Goal: Transaction & Acquisition: Purchase product/service

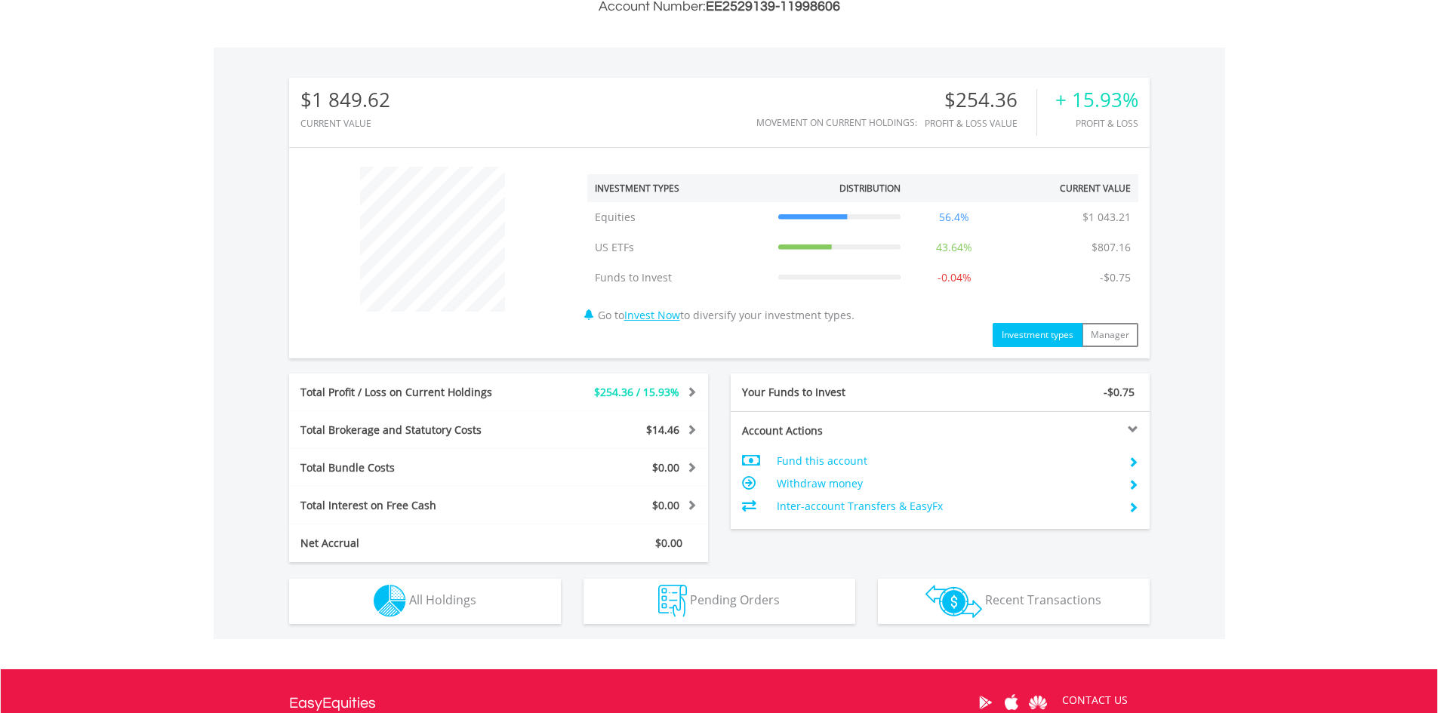
scroll to position [453, 0]
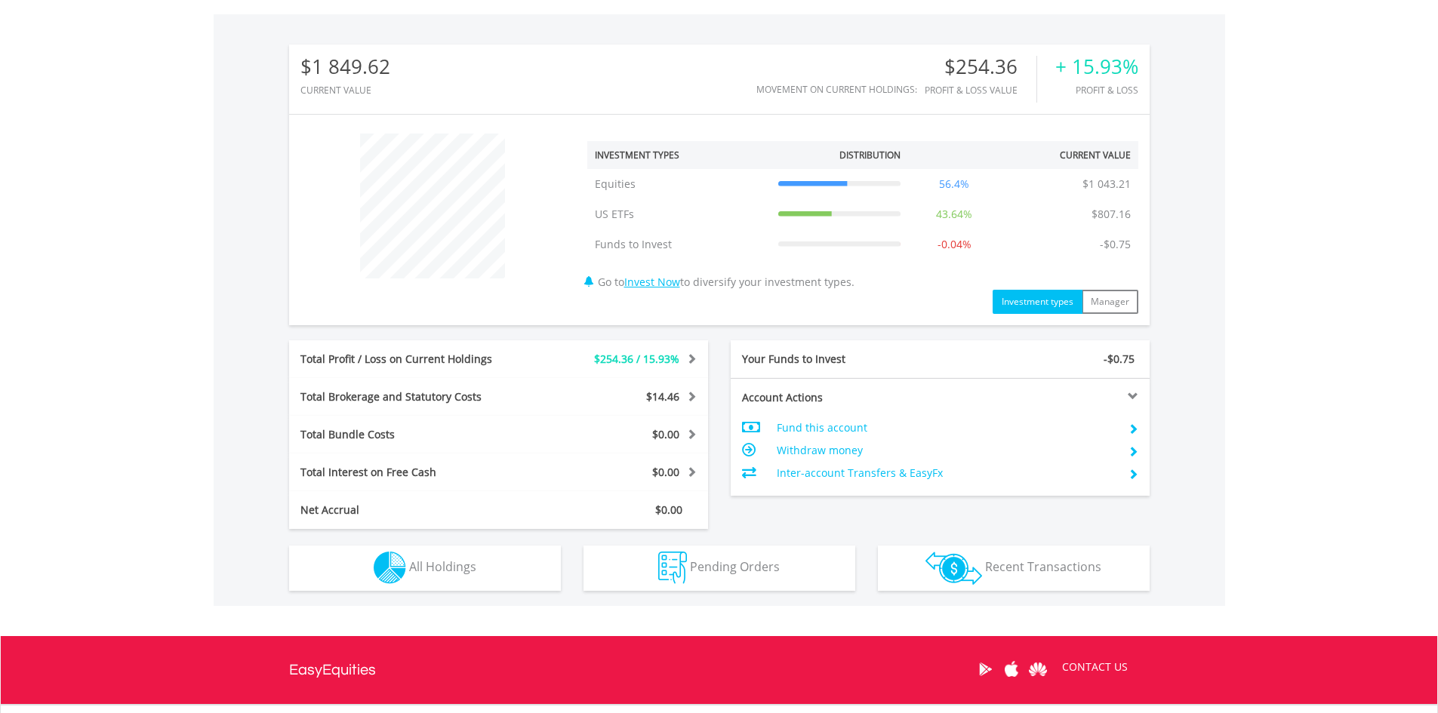
click at [630, 362] on span "$254.36 / 15.93%" at bounding box center [636, 359] width 85 height 14
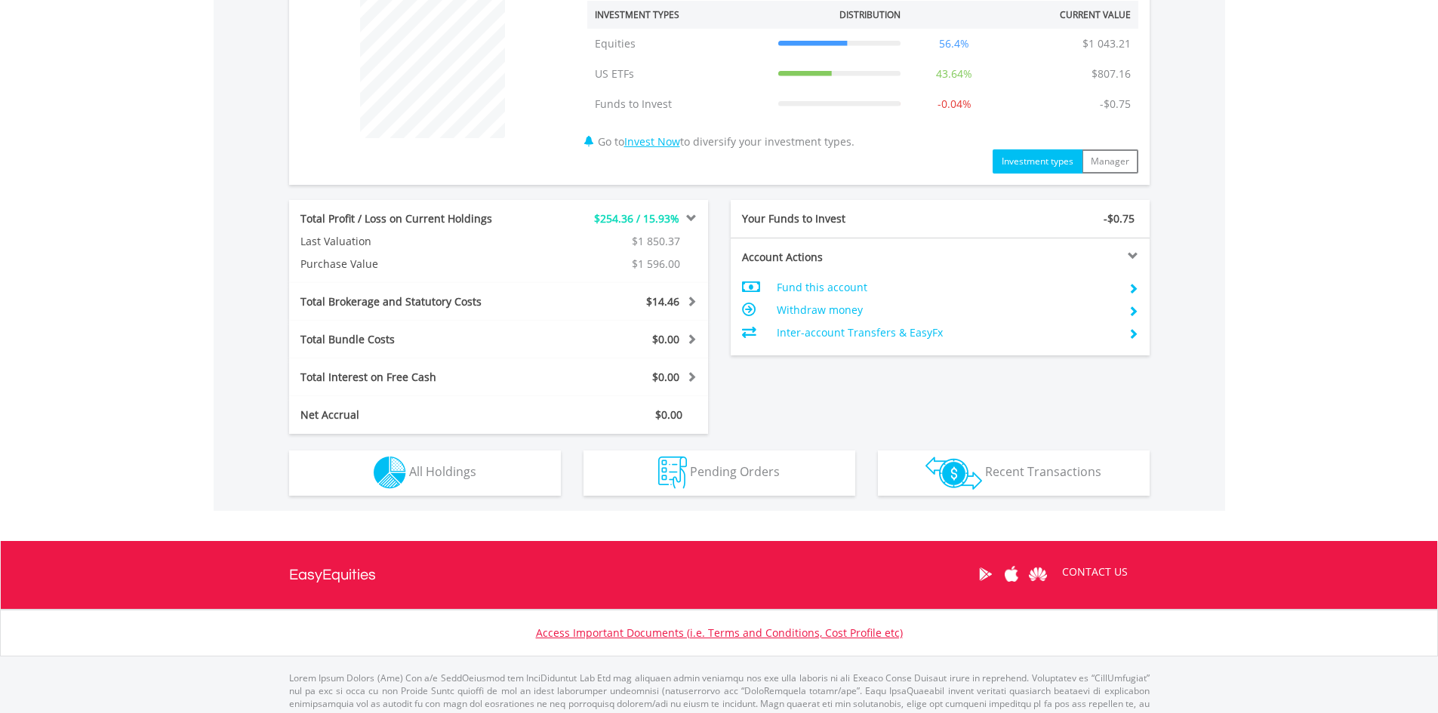
scroll to position [604, 0]
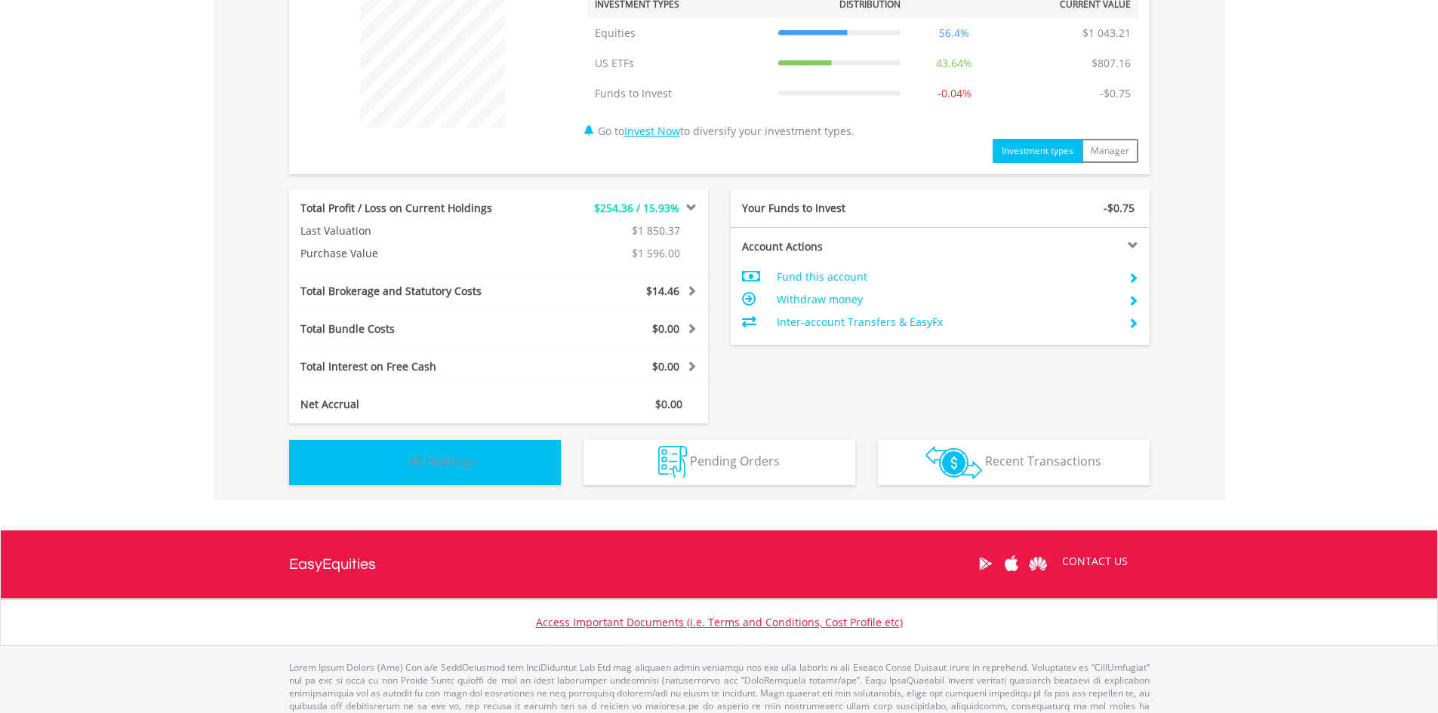
click at [512, 453] on button "Holdings All Holdings" at bounding box center [425, 462] width 272 height 45
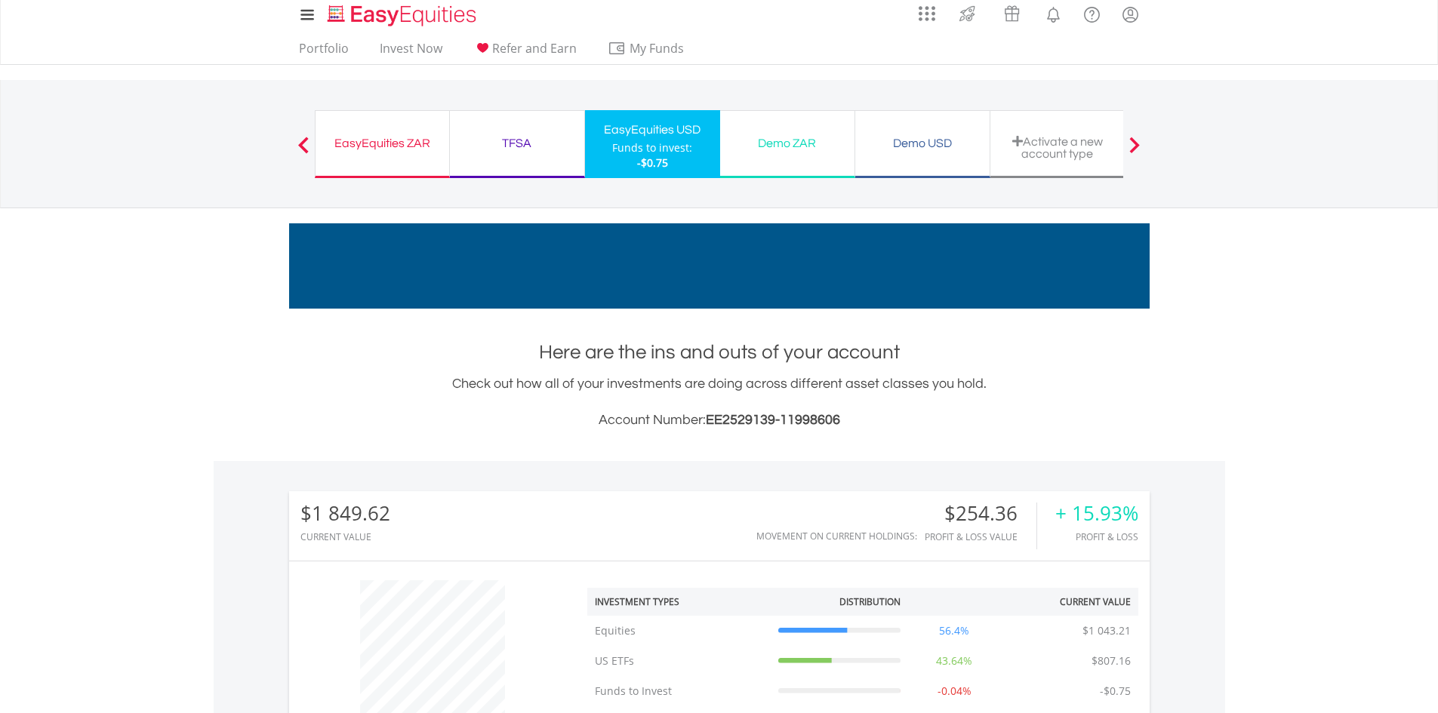
scroll to position [0, 0]
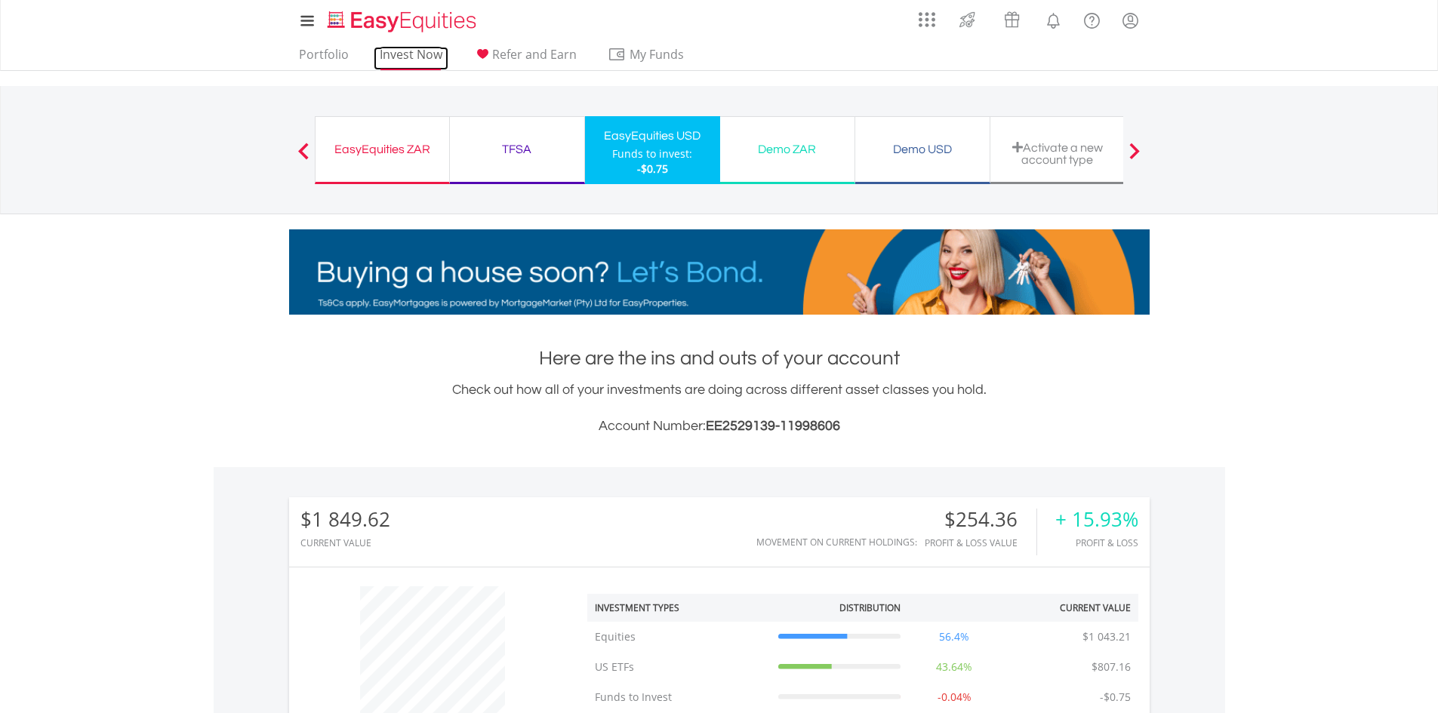
click at [410, 60] on link "Invest Now" at bounding box center [411, 58] width 75 height 23
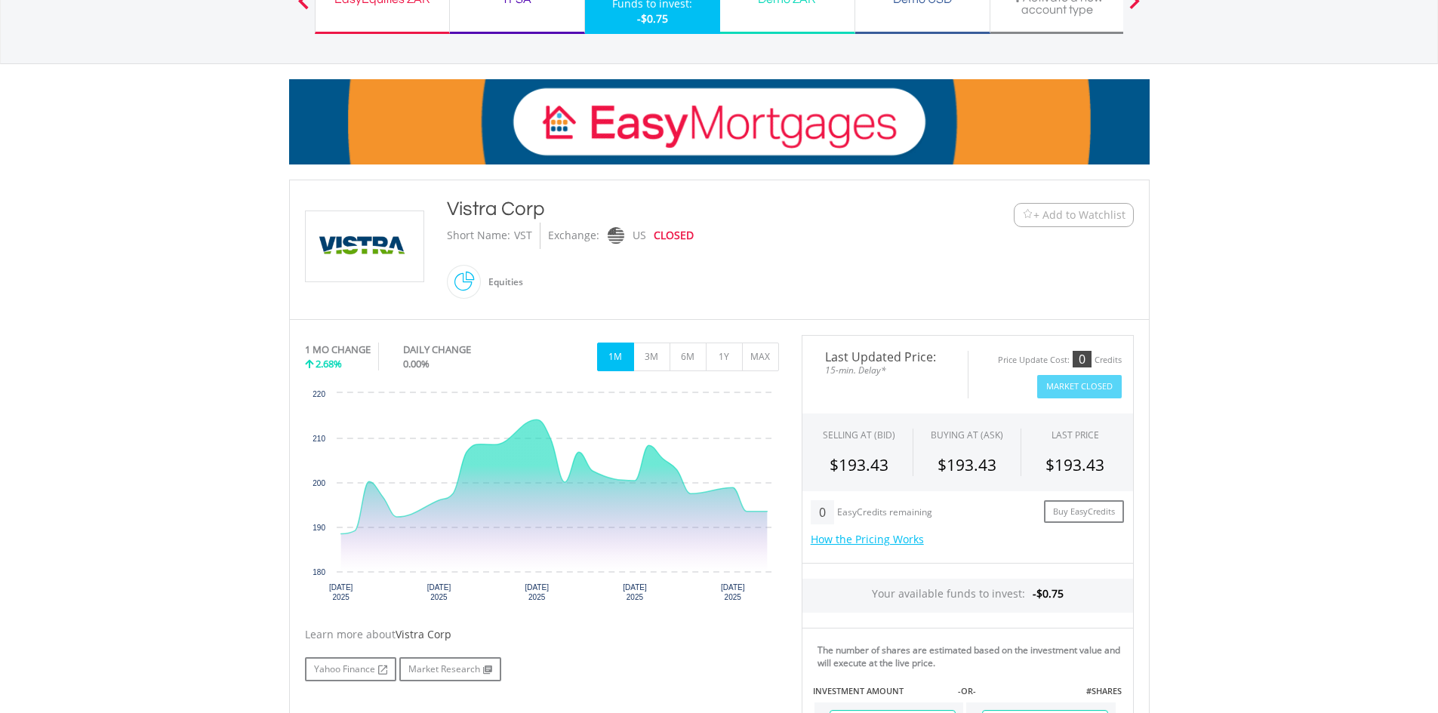
scroll to position [151, 0]
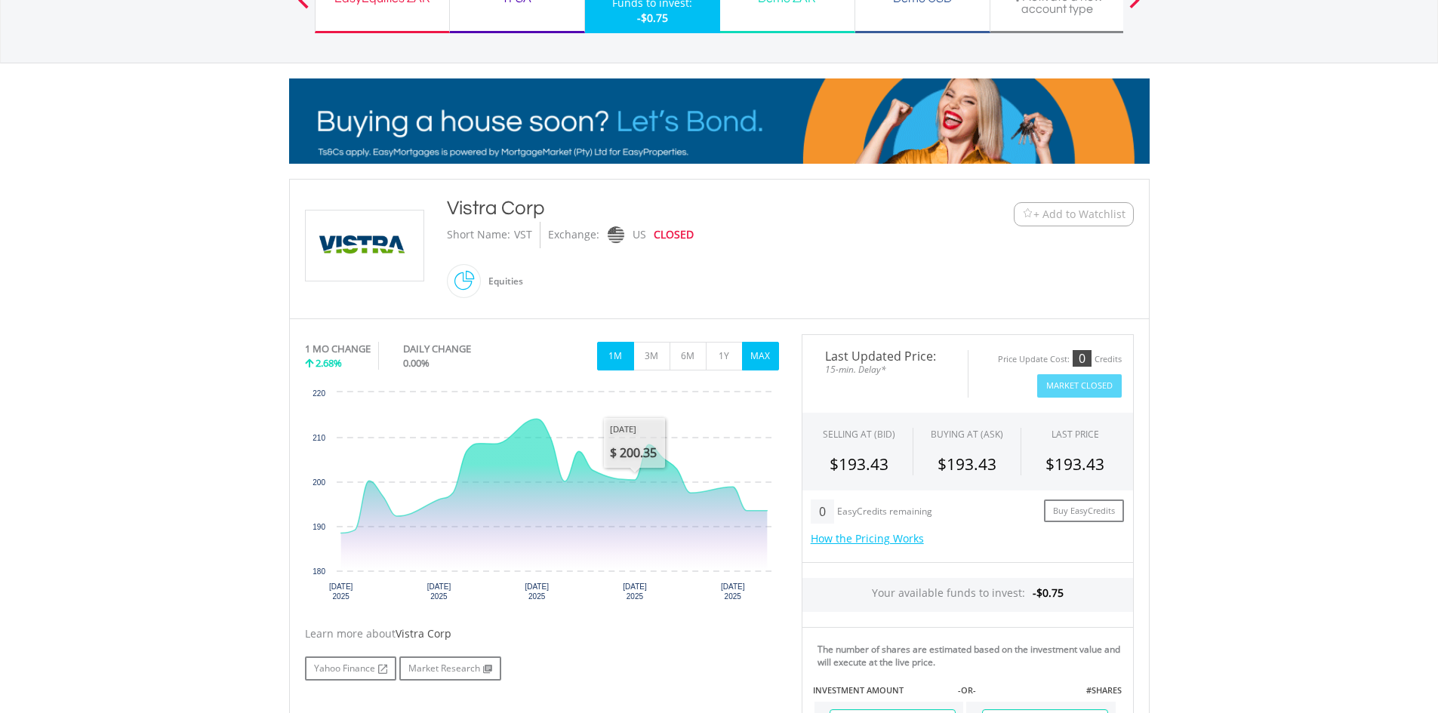
click at [758, 356] on button "MAX" at bounding box center [760, 356] width 37 height 29
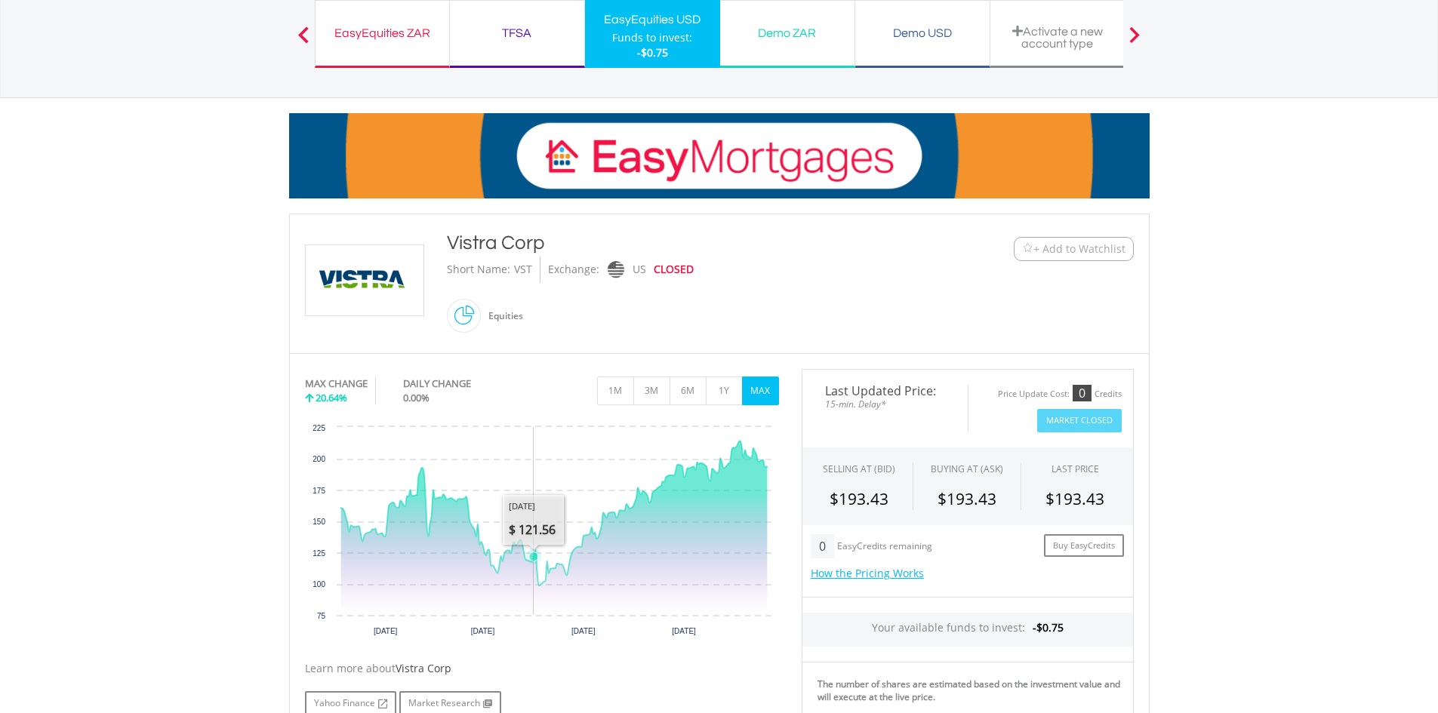
scroll to position [0, 0]
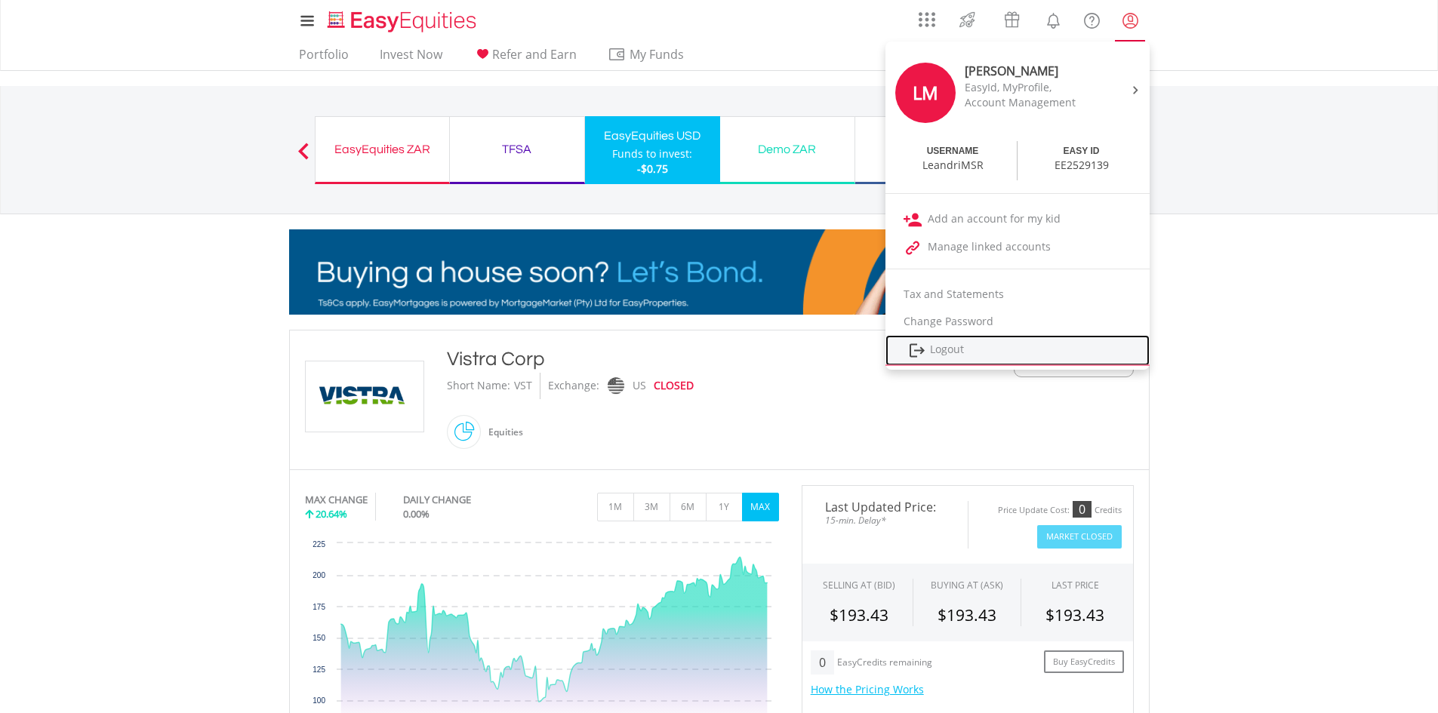
click at [951, 344] on link "Logout" at bounding box center [1018, 350] width 264 height 31
